Goal: Transaction & Acquisition: Purchase product/service

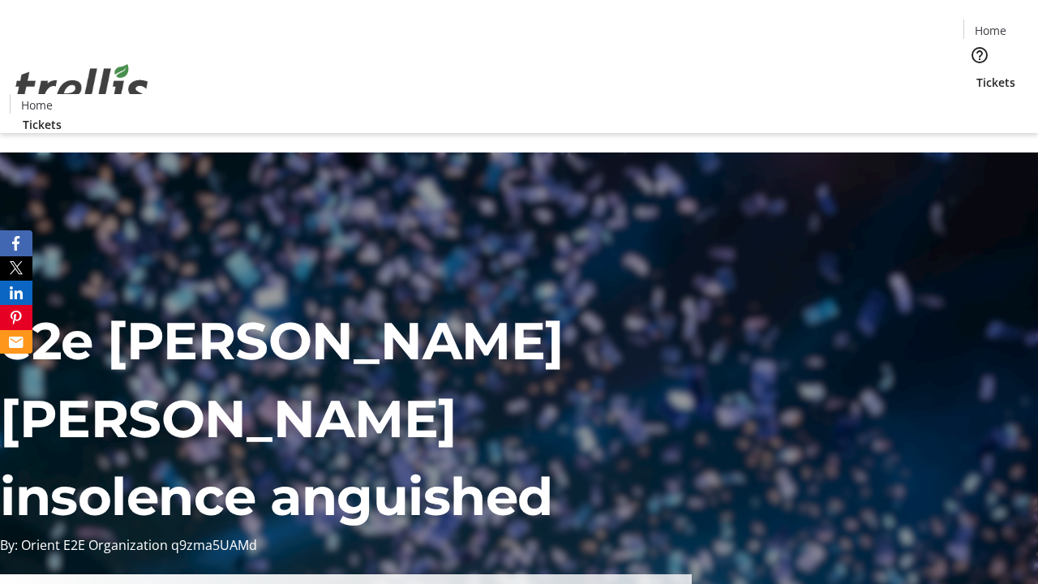
click at [977, 74] on span "Tickets" at bounding box center [996, 82] width 39 height 17
